Goal: Task Accomplishment & Management: Manage account settings

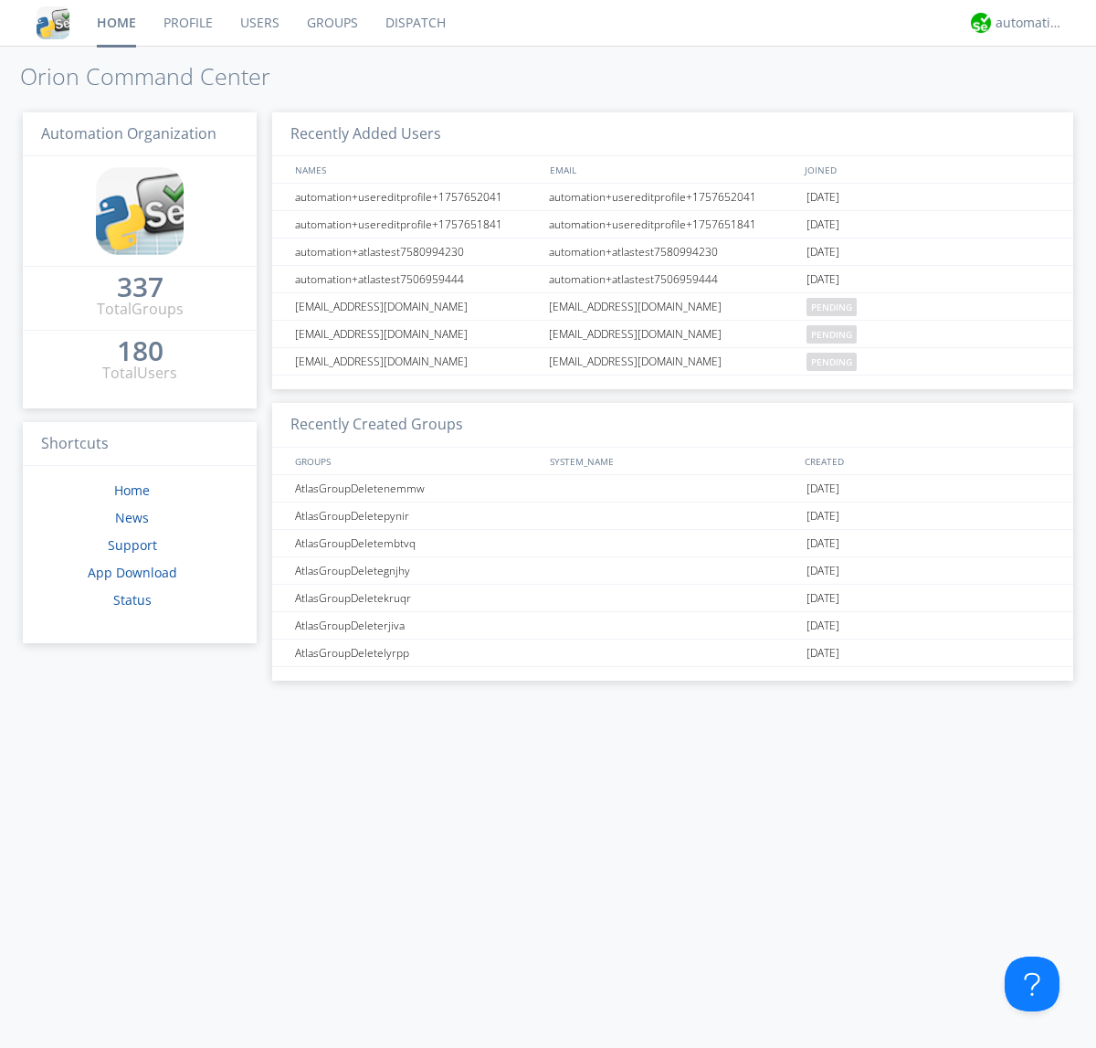
click at [331, 23] on link "Groups" at bounding box center [332, 23] width 79 height 46
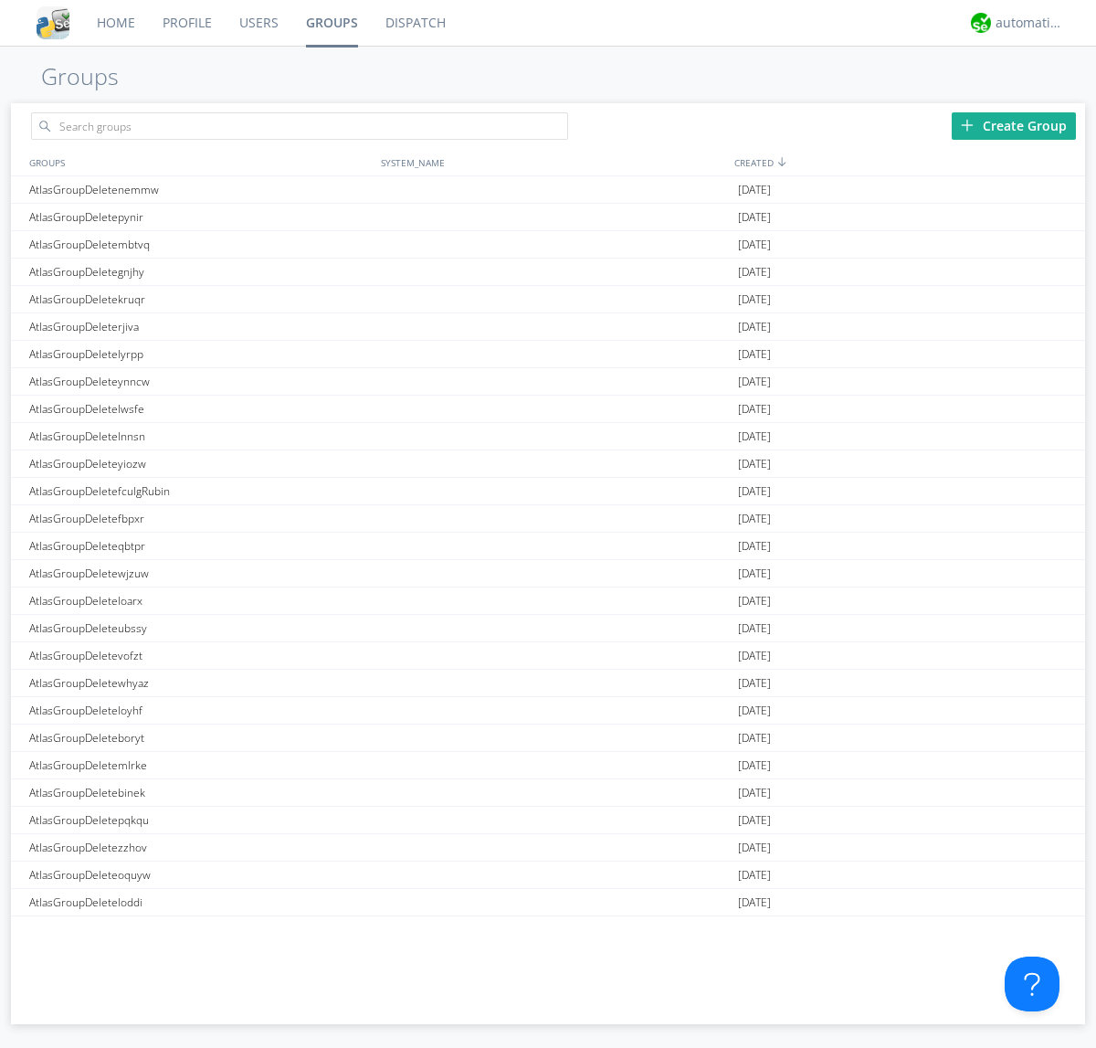
click at [1014, 125] on div "Create Group" at bounding box center [1014, 125] width 124 height 27
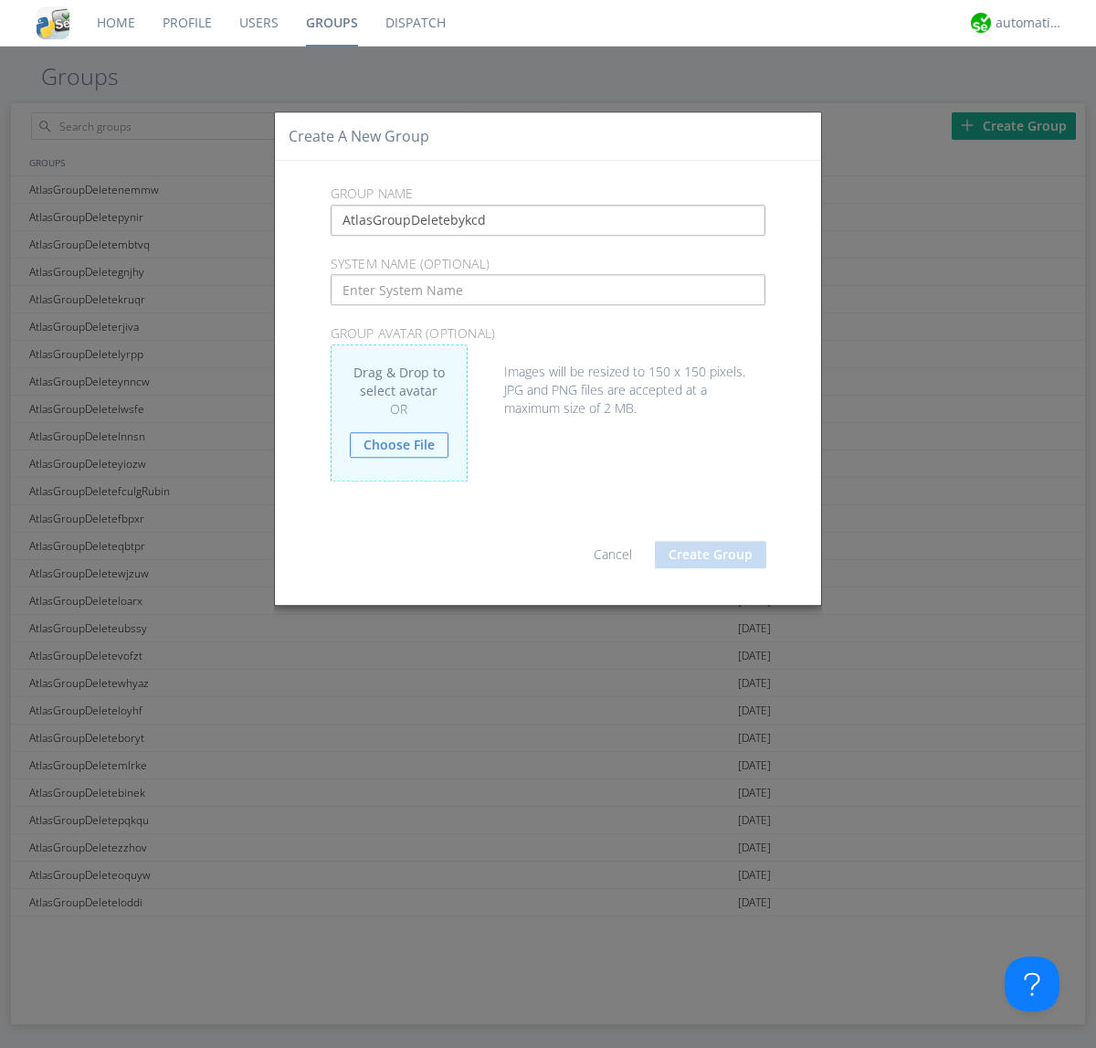
type input "AtlasGroupDeletebykcd"
click at [711, 554] on button "Create Group" at bounding box center [710, 554] width 111 height 27
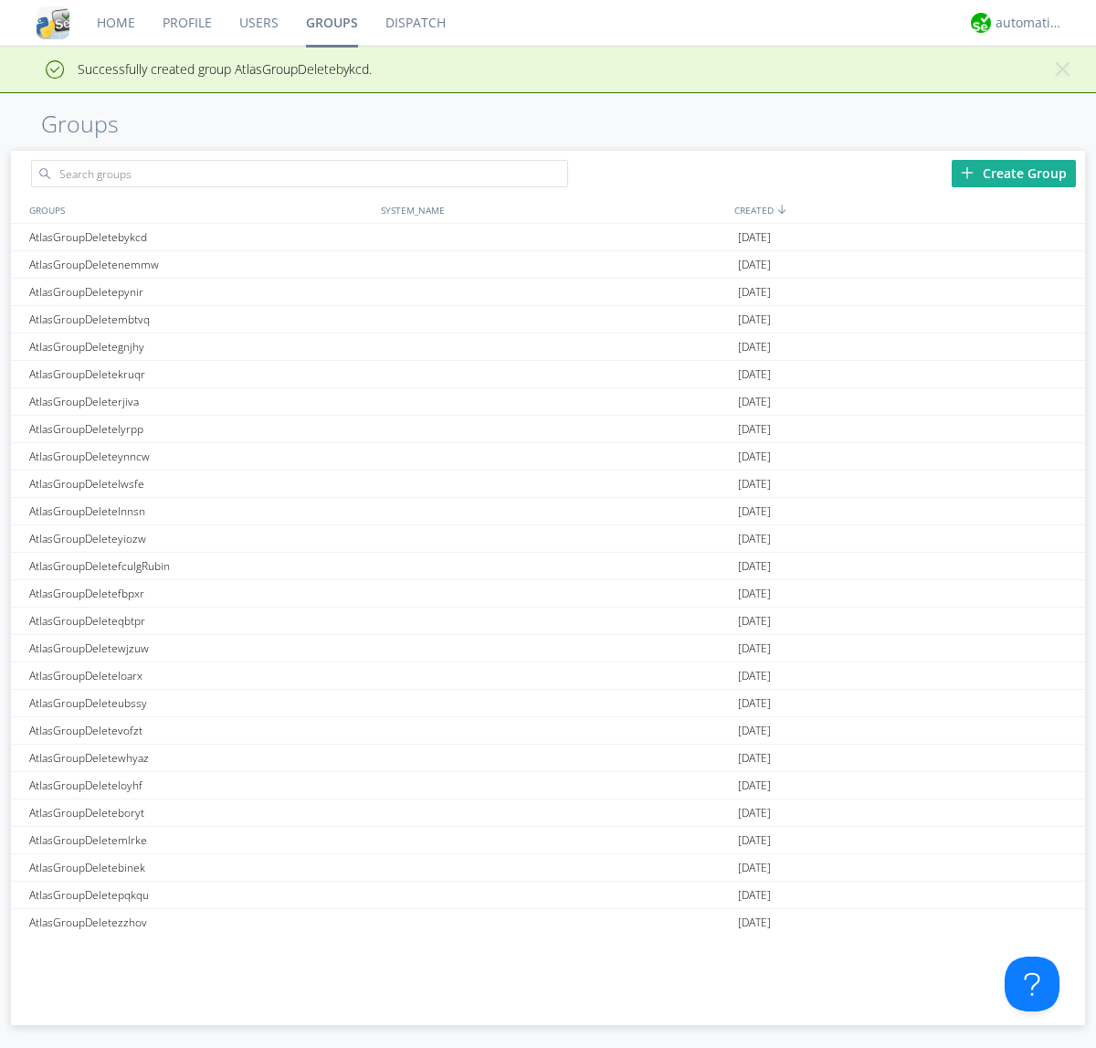
click at [331, 23] on link "Groups" at bounding box center [331, 23] width 79 height 46
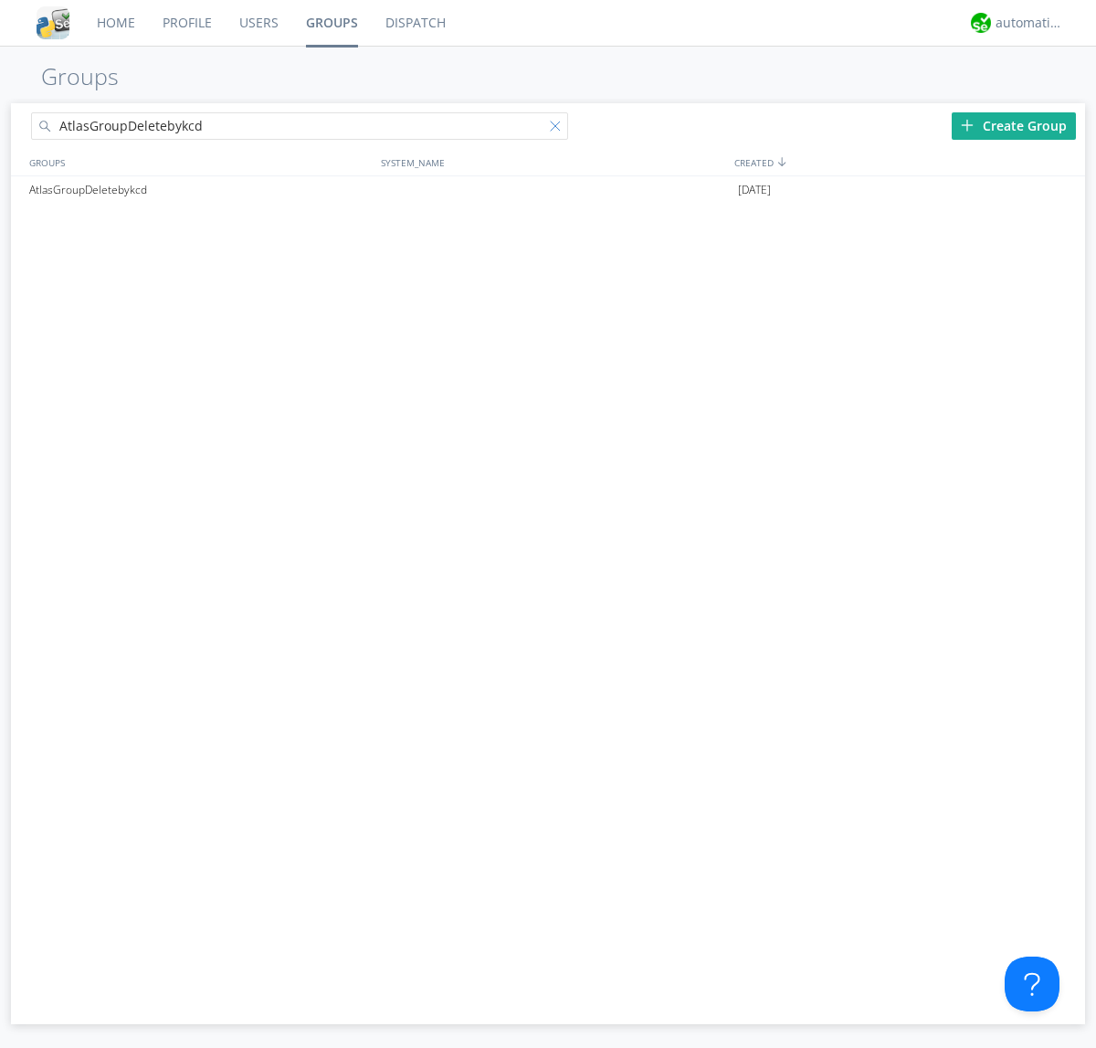
type input "AtlasGroupDeletebykcd"
click at [559, 129] on div at bounding box center [559, 130] width 18 height 18
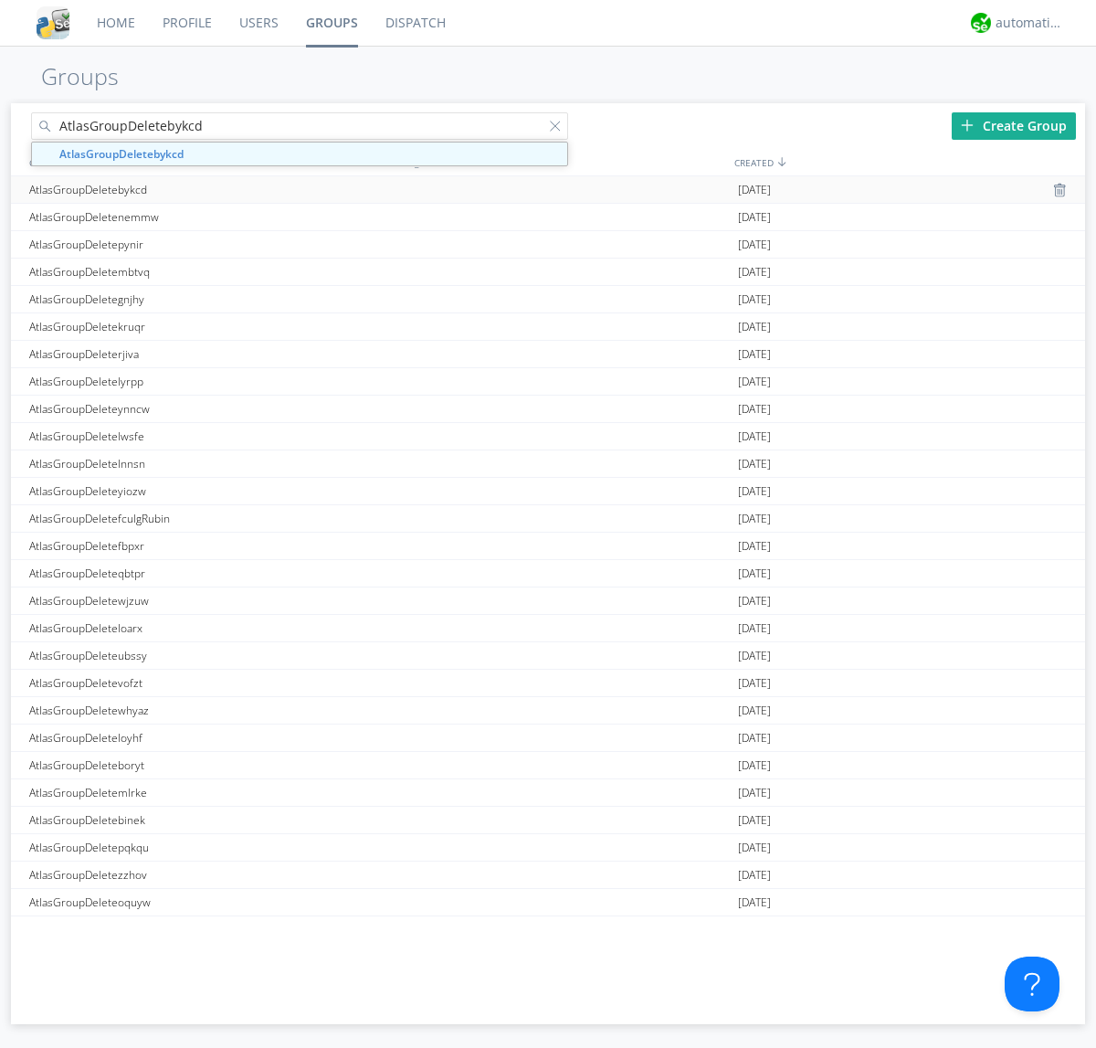
type input "AtlasGroupDeletebykcd"
click at [200, 189] on div "AtlasGroupDeletebykcd" at bounding box center [201, 189] width 352 height 26
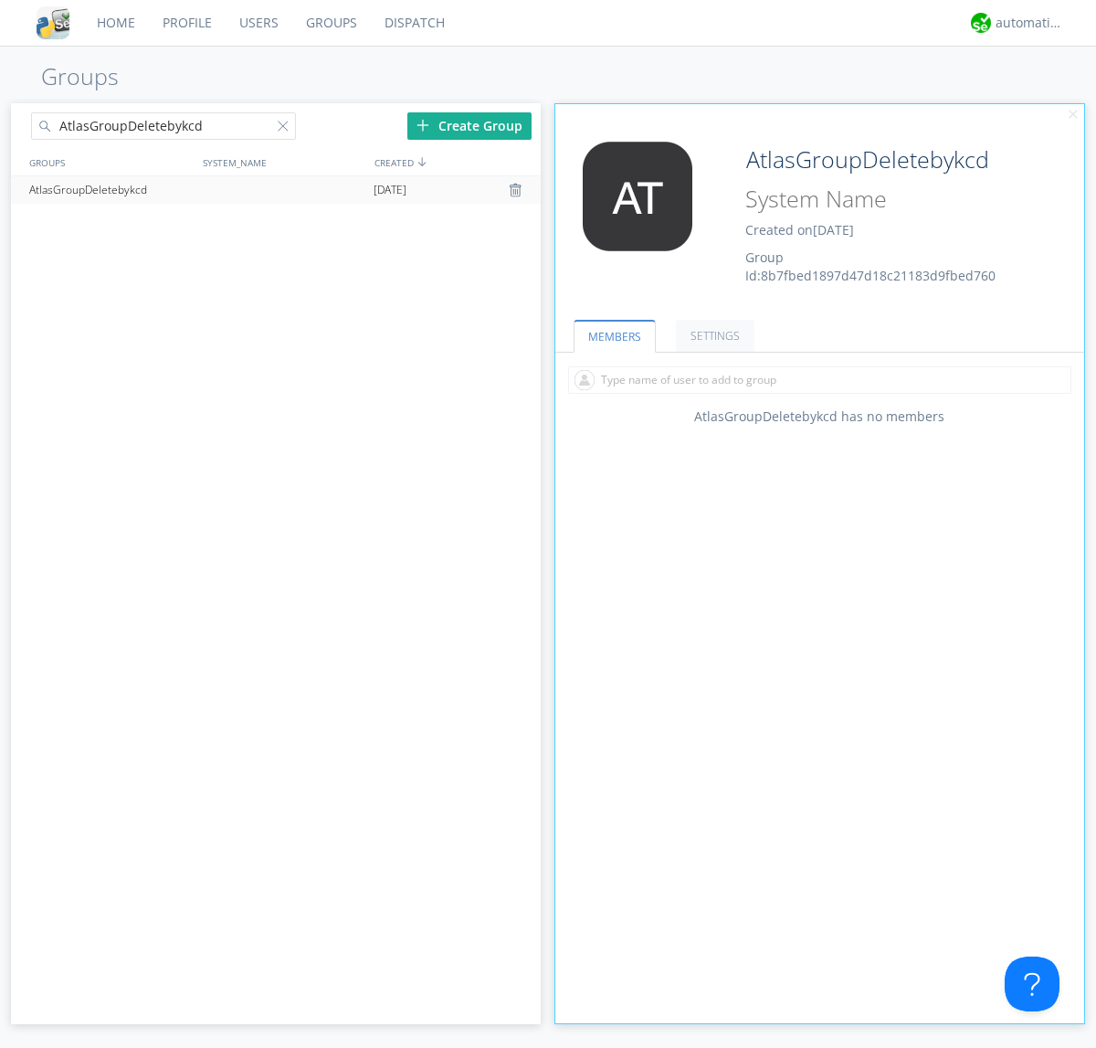
click at [712, 335] on link "SETTINGS" at bounding box center [715, 336] width 79 height 32
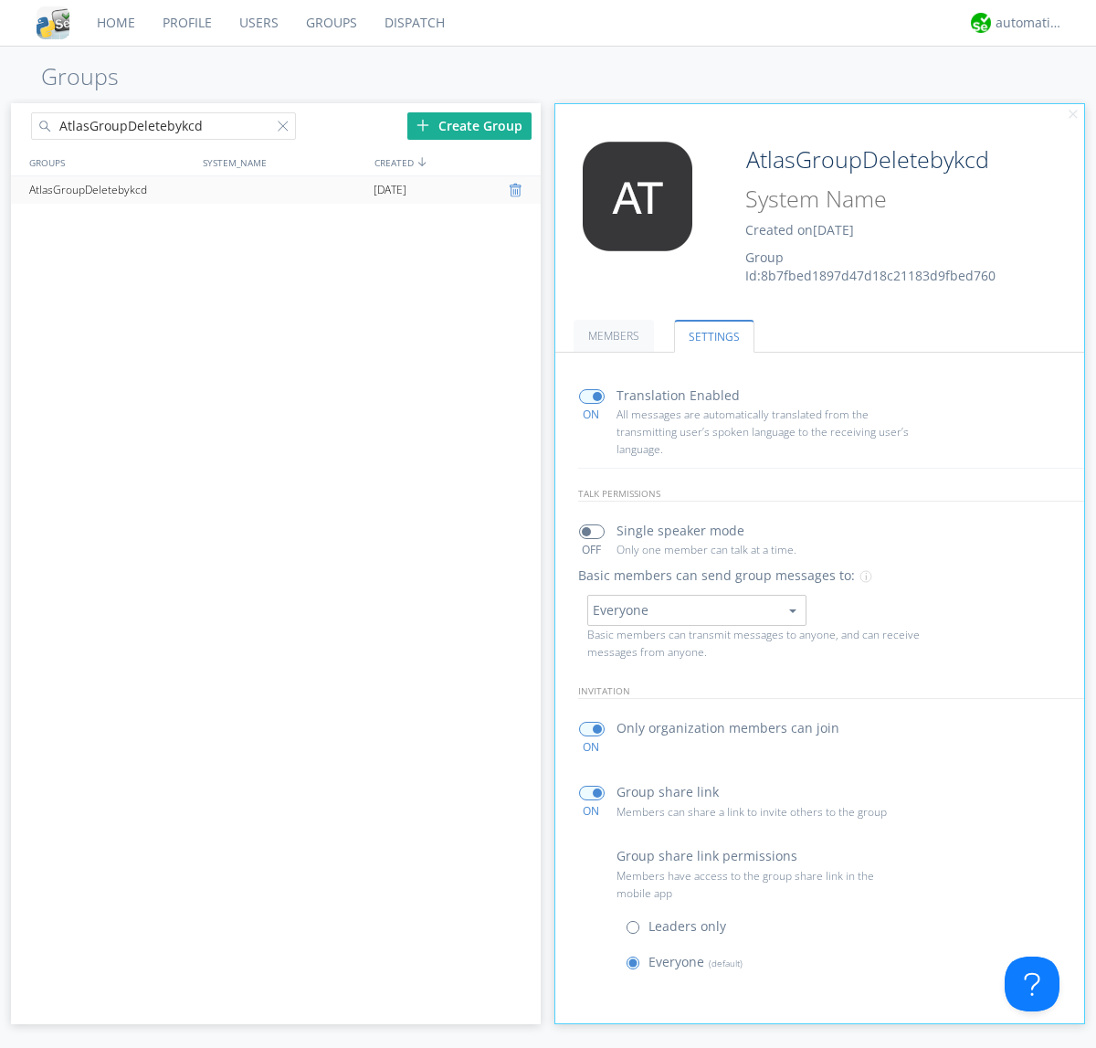
click at [517, 190] on div at bounding box center [518, 190] width 18 height 15
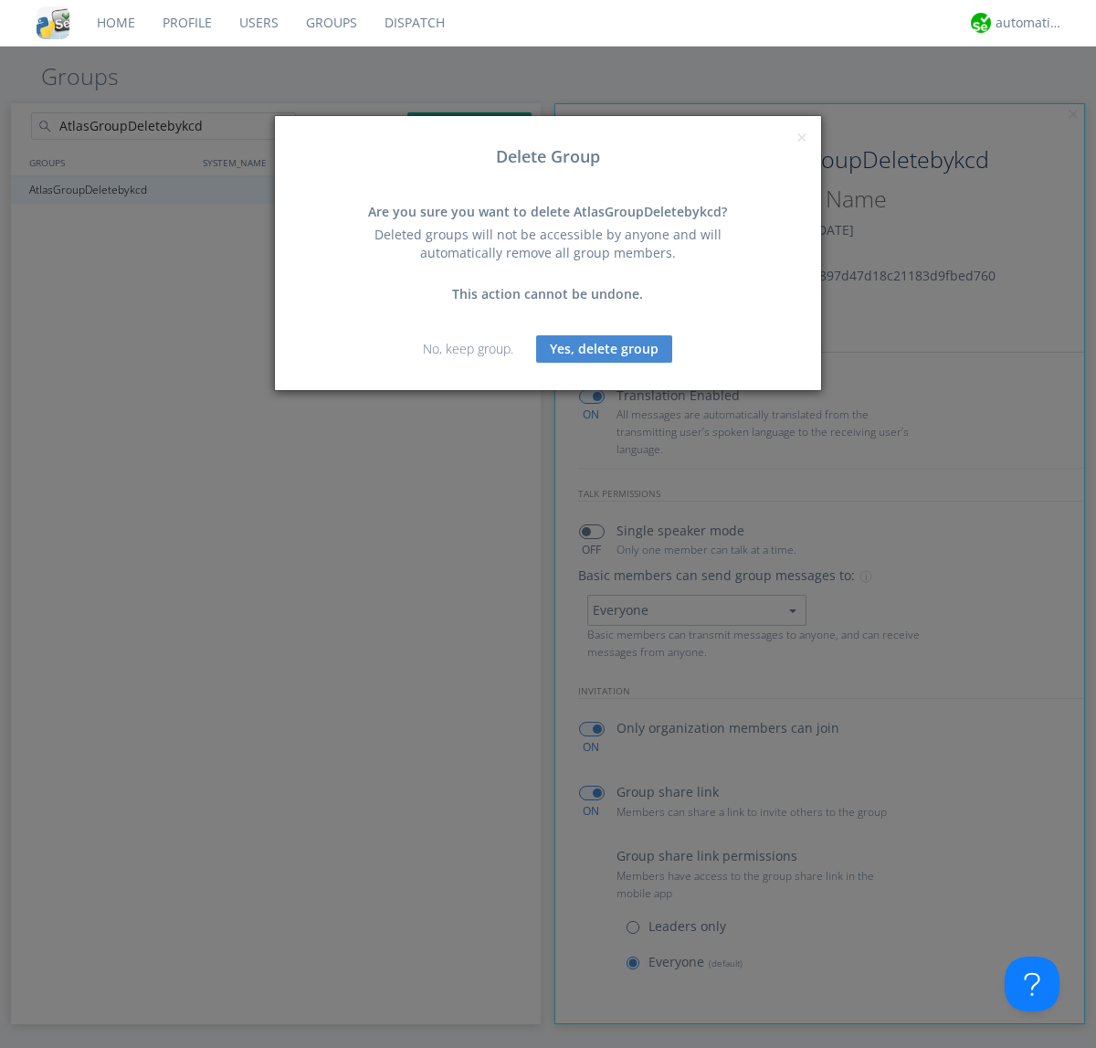
click at [605, 348] on button "Yes, delete group" at bounding box center [604, 348] width 136 height 27
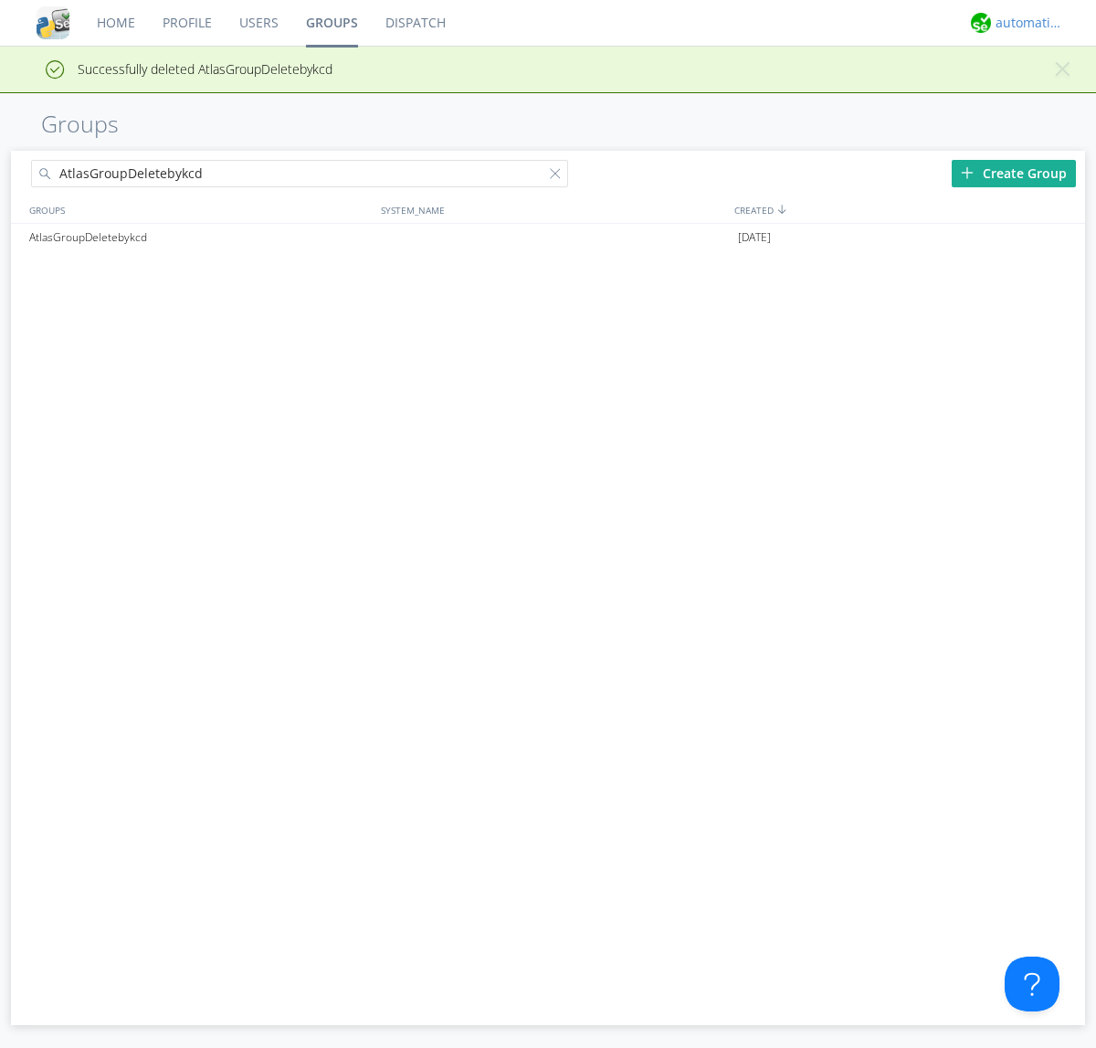
click at [1025, 23] on div "automation+atlas" at bounding box center [1030, 23] width 69 height 18
